Goal: Task Accomplishment & Management: Use online tool/utility

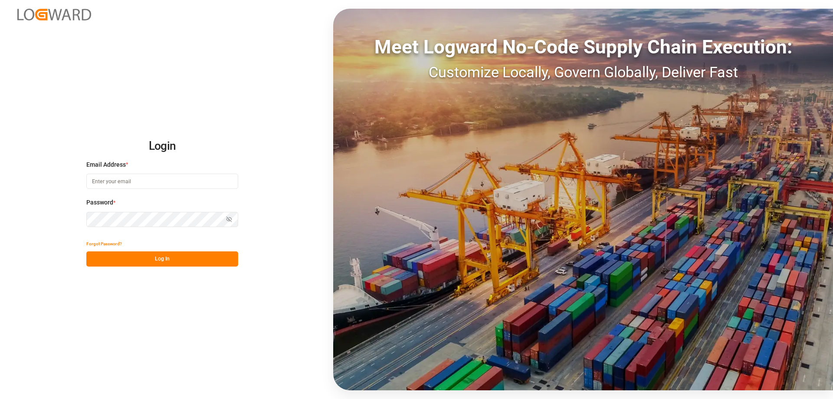
click at [124, 180] on input at bounding box center [162, 181] width 152 height 15
click at [300, 151] on div "Login Email Address * Email is required. Password * Show password Password is r…" at bounding box center [416, 199] width 833 height 399
type input "RaClaMa-1966"
click at [155, 179] on input "RaClaMa-1966" at bounding box center [162, 181] width 152 height 15
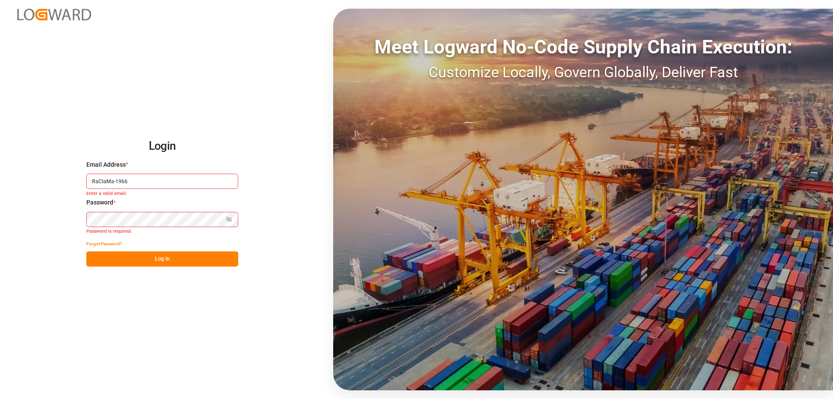
click at [155, 179] on input "RaClaMa-1966" at bounding box center [162, 181] width 152 height 15
type input "[PERSON_NAME][EMAIL_ADDRESS][DOMAIN_NAME]"
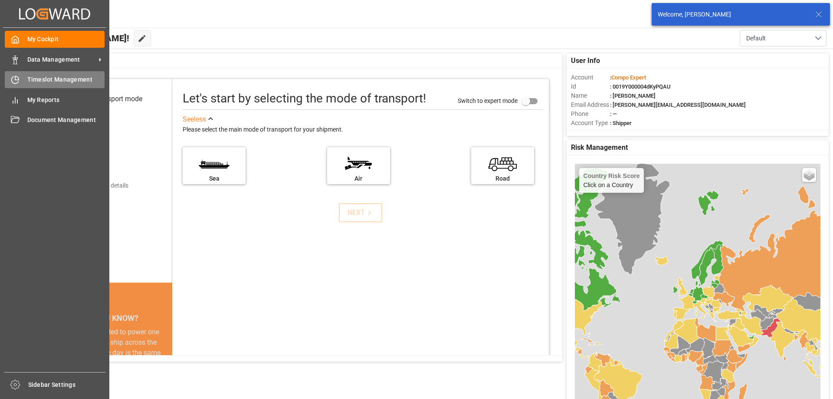
click at [20, 83] on div "Timeslot Management Timeslot Management" at bounding box center [55, 79] width 100 height 17
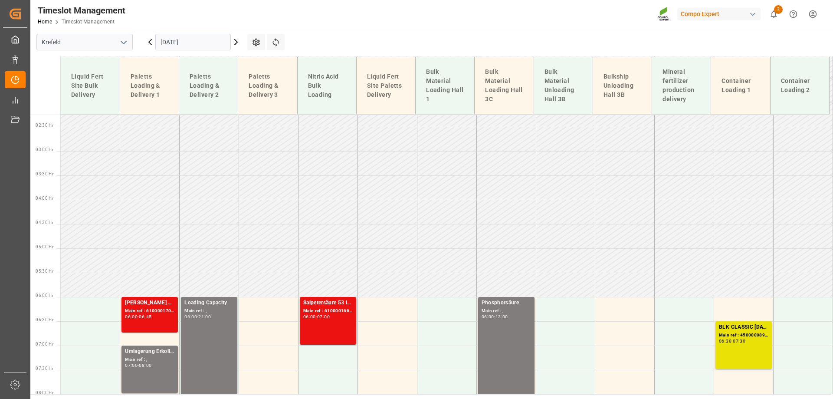
scroll to position [109, 0]
